Goal: Task Accomplishment & Management: Use online tool/utility

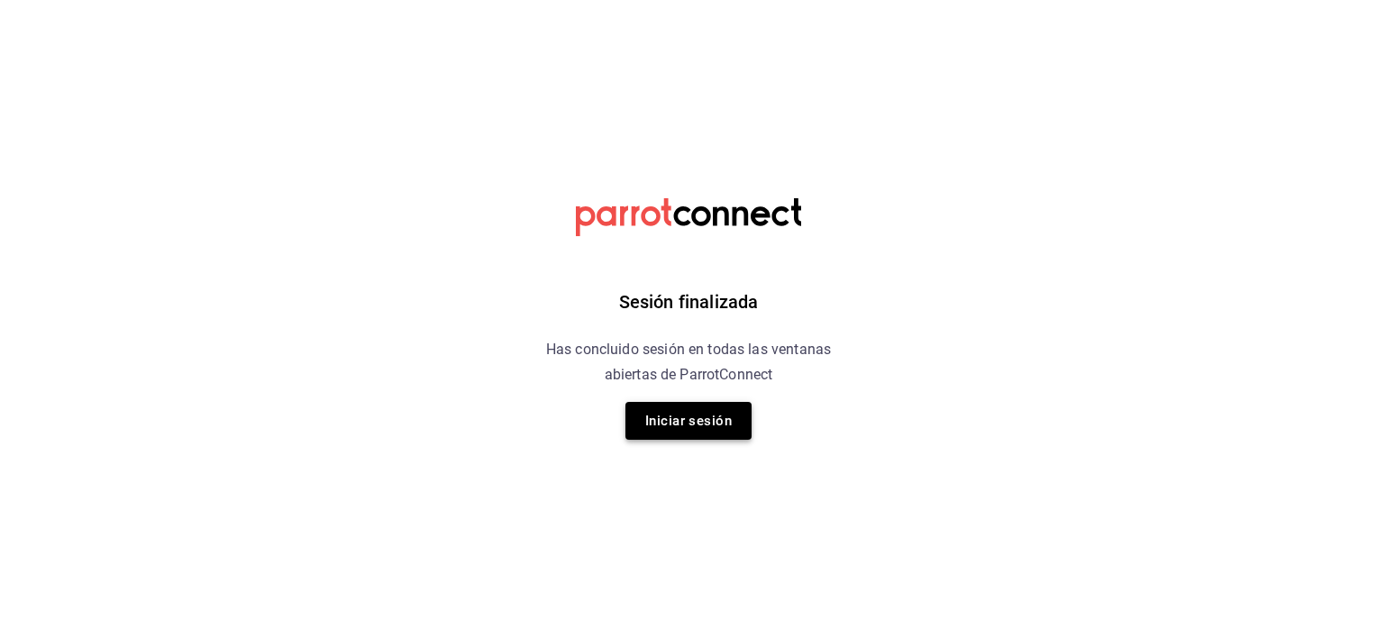
click at [685, 416] on button "Iniciar sesión" at bounding box center [688, 421] width 126 height 38
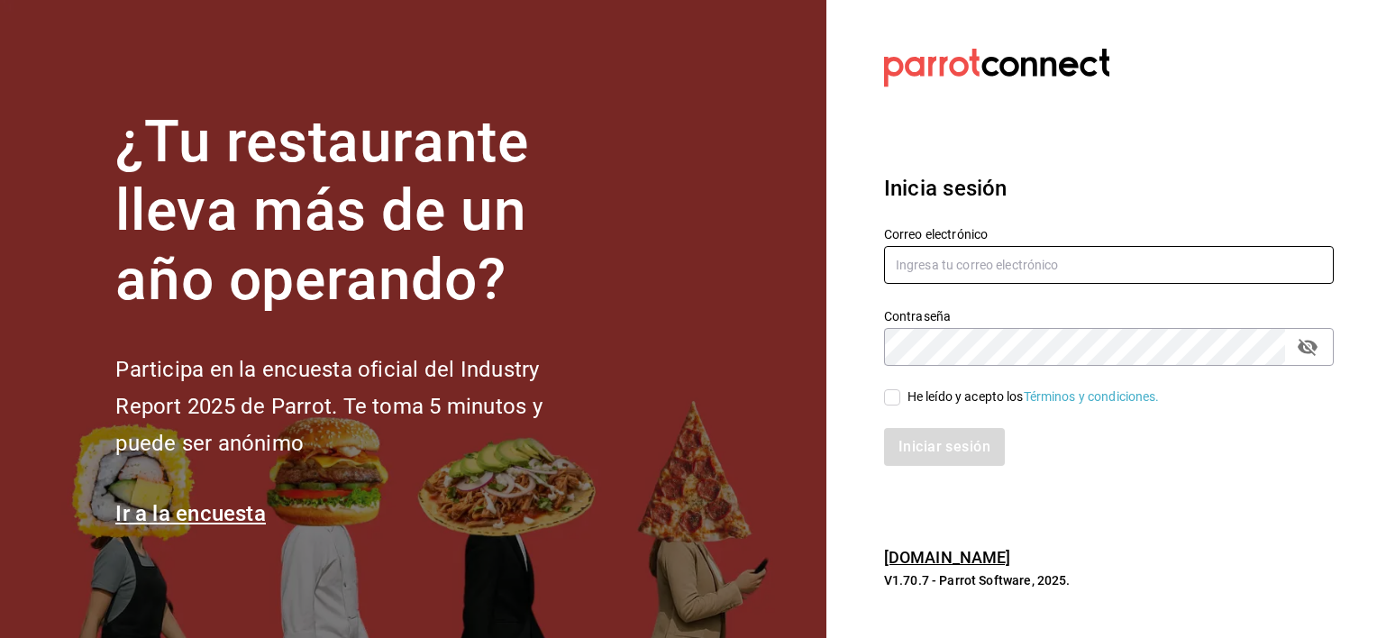
type input "[PERSON_NAME][EMAIL_ADDRESS][PERSON_NAME][DOMAIN_NAME]"
click at [883, 400] on div "He leído y acepto los Términos y condiciones." at bounding box center [1097, 386] width 471 height 41
click at [890, 397] on input "He leído y acepto los Términos y condiciones." at bounding box center [892, 397] width 16 height 16
checkbox input "true"
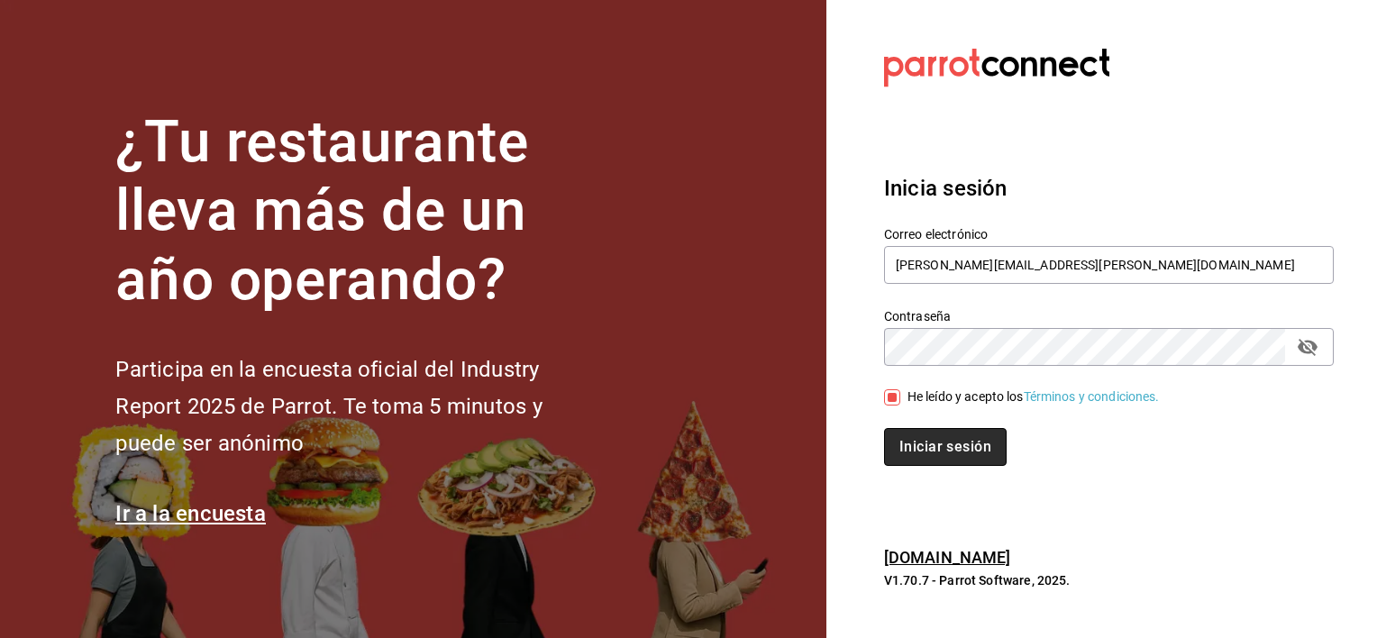
click at [930, 449] on button "Iniciar sesión" at bounding box center [945, 447] width 123 height 38
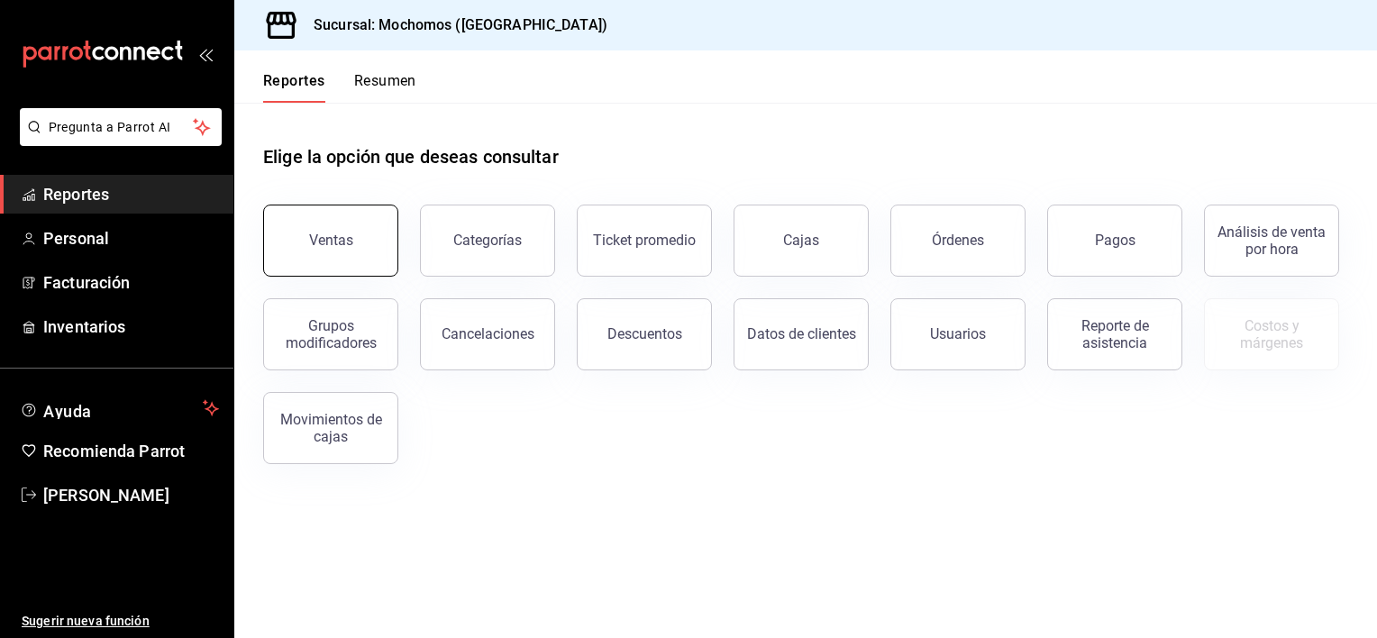
click at [336, 243] on div "Ventas" at bounding box center [331, 240] width 44 height 17
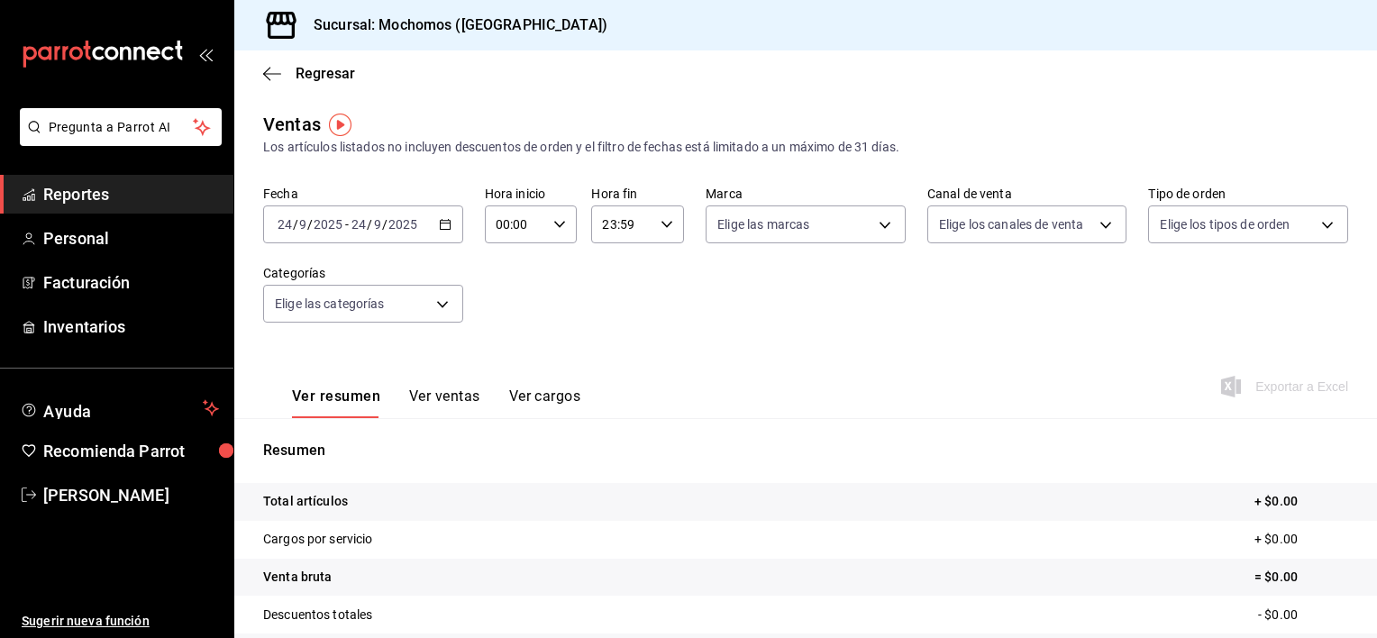
click at [445, 231] on icon "button" at bounding box center [445, 224] width 13 height 13
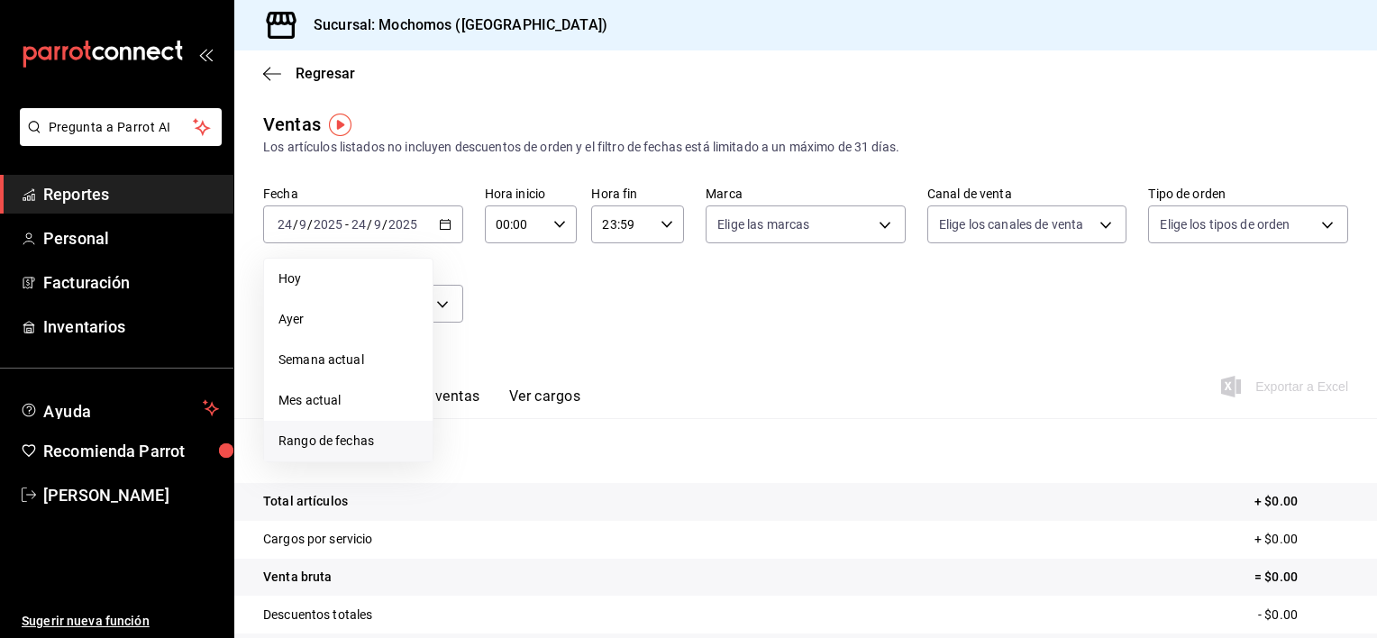
click at [344, 425] on li "Rango de fechas" at bounding box center [348, 441] width 169 height 41
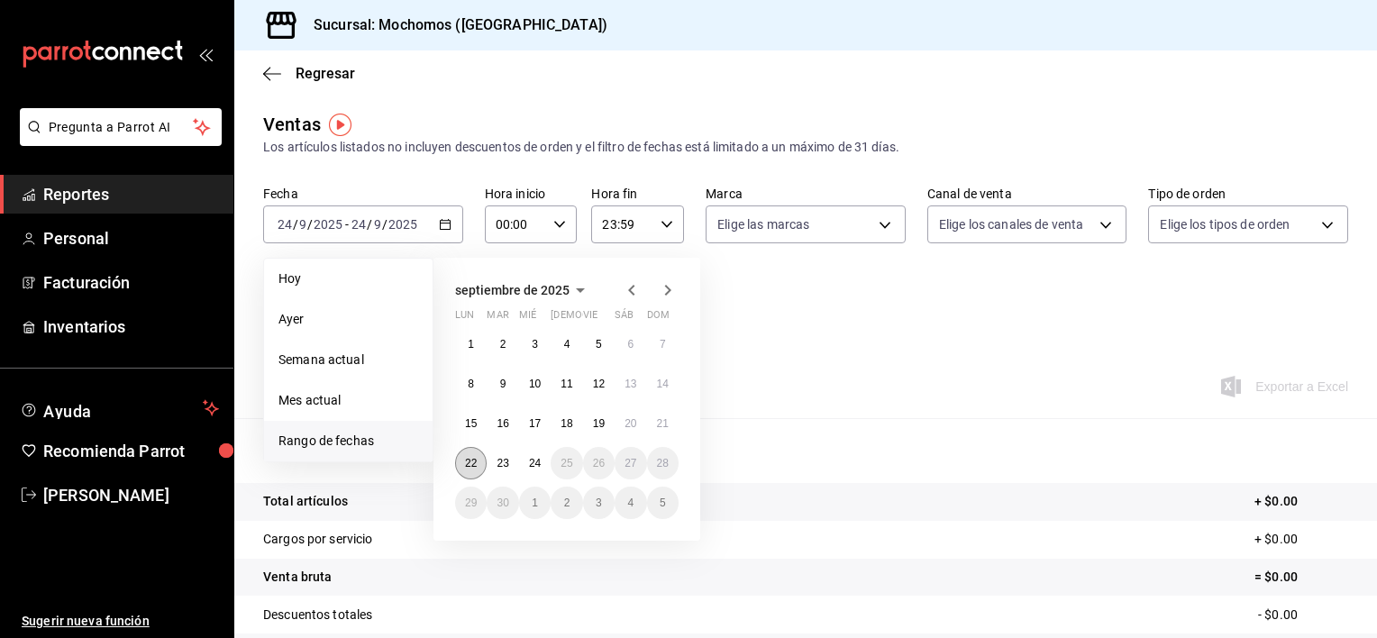
click at [476, 455] on button "22" at bounding box center [471, 463] width 32 height 32
click at [536, 460] on abbr "24" at bounding box center [535, 463] width 12 height 13
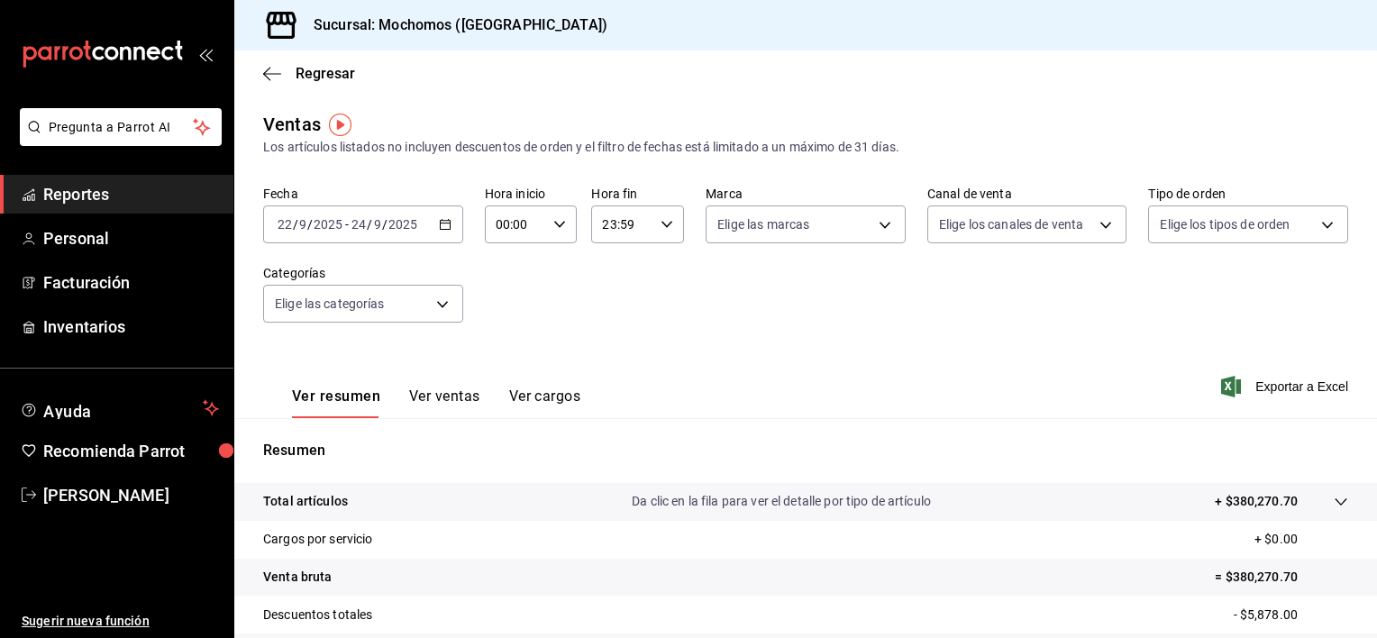
click at [556, 220] on icon "button" at bounding box center [559, 224] width 13 height 13
click at [497, 353] on span "02" at bounding box center [505, 357] width 17 height 14
type input "02:00"
click at [497, 353] on button "05" at bounding box center [505, 342] width 39 height 36
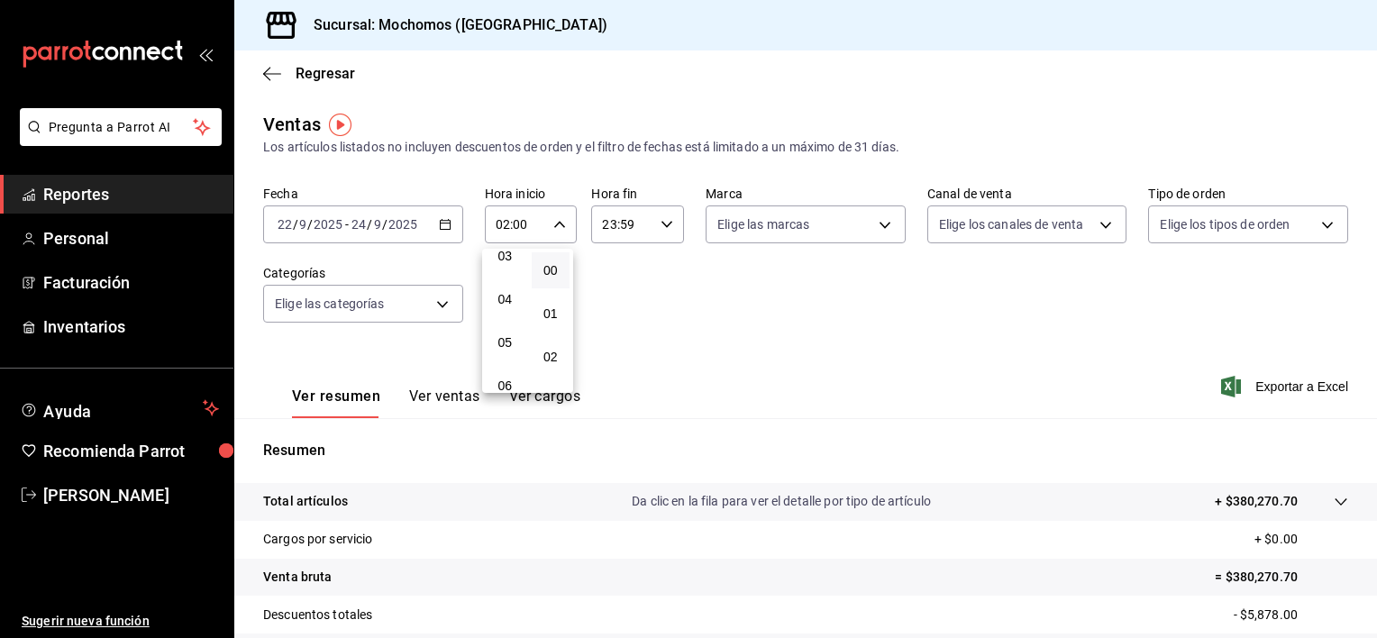
type input "05:00"
click at [652, 221] on div at bounding box center [688, 319] width 1377 height 638
click at [1254, 381] on span "Exportar a Excel" at bounding box center [1286, 387] width 123 height 22
